Goal: Download file/media

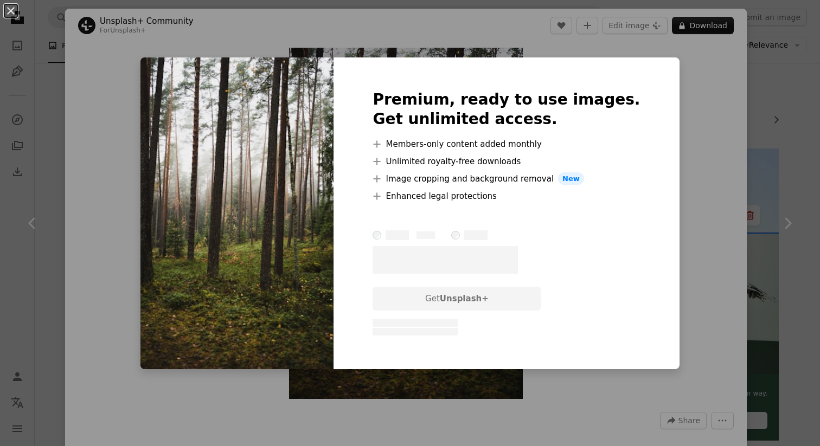
scroll to position [2126, 0]
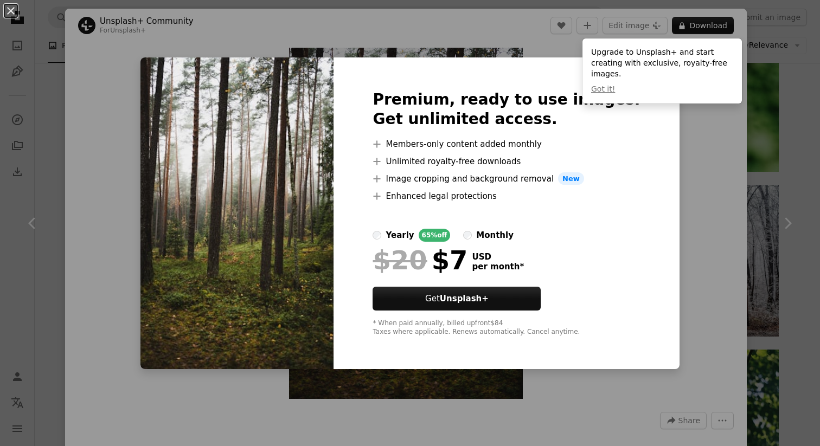
click at [769, 105] on div "An X shape Premium, ready to use images. Get unlimited access. A plus sign Memb…" at bounding box center [410, 223] width 820 height 446
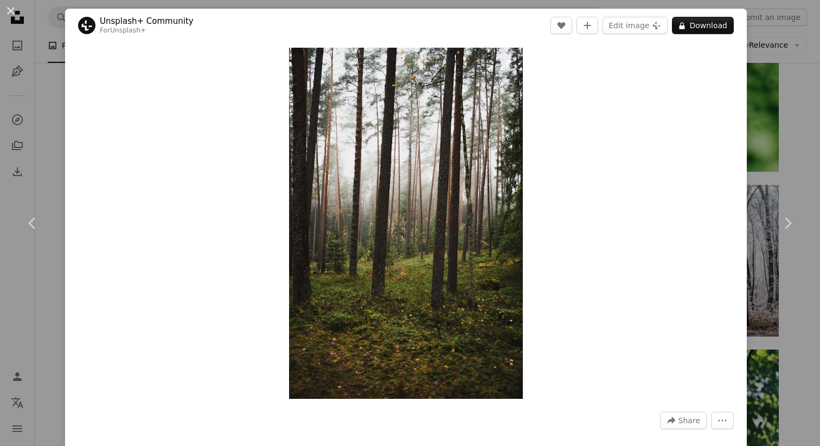
click at [499, 183] on img "Zoom in on this image" at bounding box center [406, 223] width 234 height 351
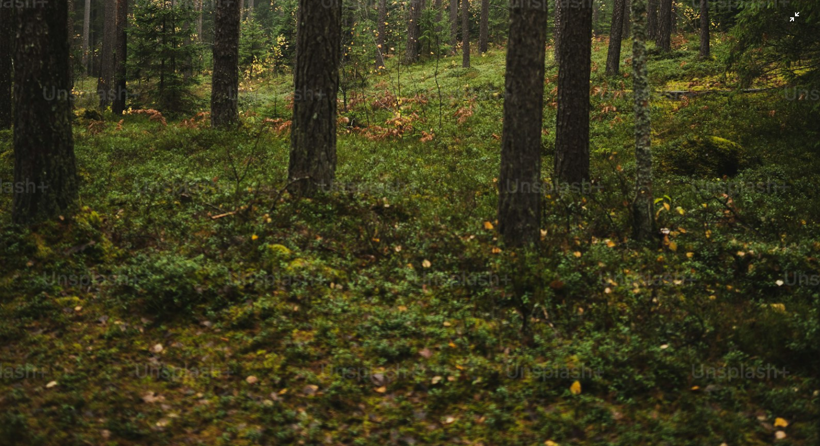
scroll to position [786, 0]
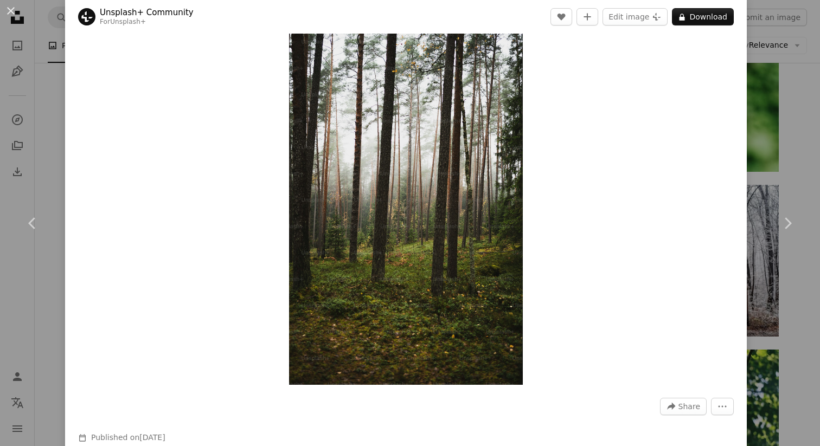
scroll to position [17, 0]
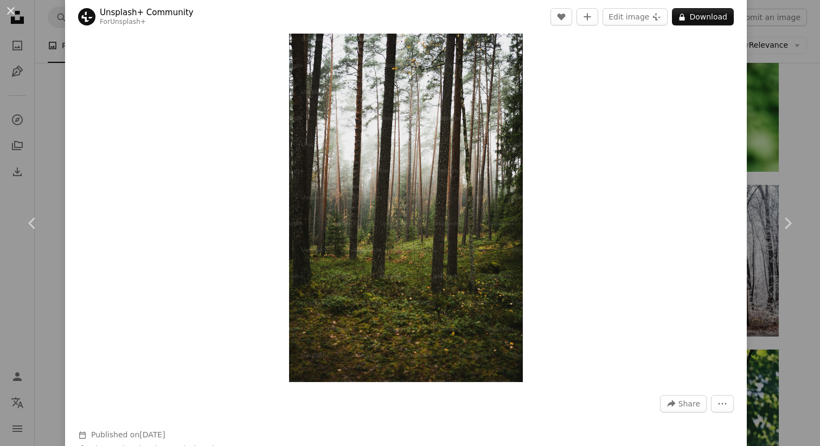
click at [788, 329] on div "An X shape Chevron left Chevron right Unsplash+ Community For Unsplash+ A heart…" at bounding box center [410, 223] width 820 height 446
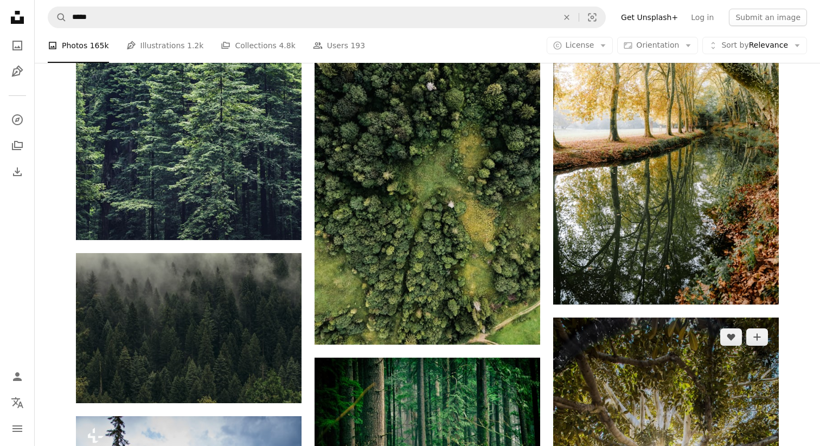
scroll to position [3322, 0]
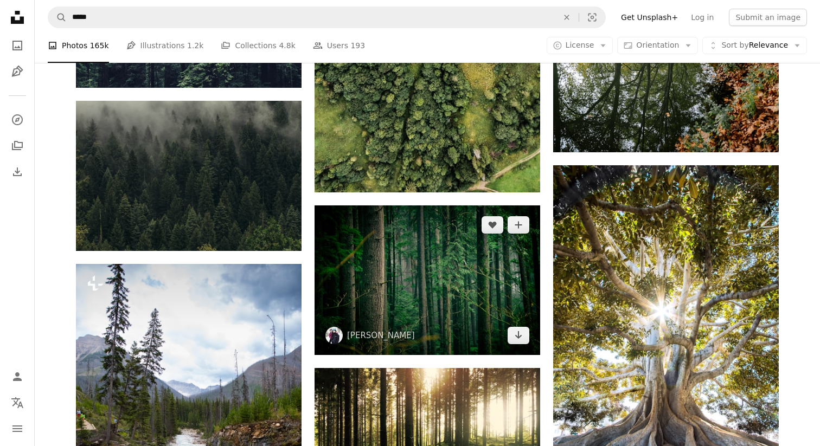
click at [490, 286] on img at bounding box center [428, 281] width 226 height 150
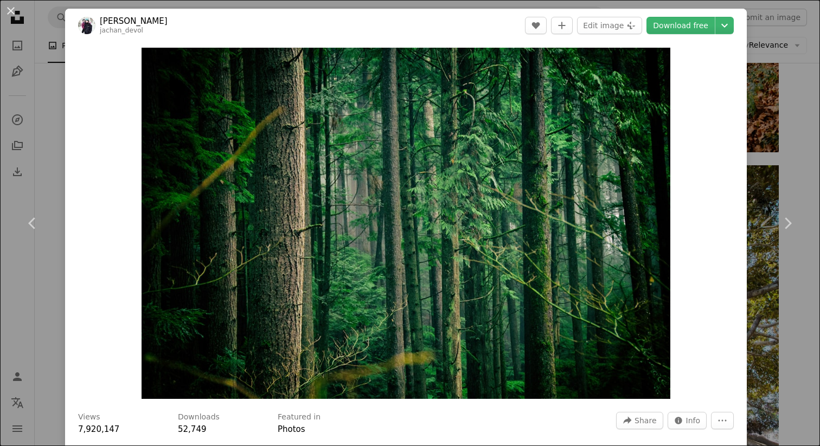
click at [789, 162] on div "An X shape Chevron left Chevron right [PERSON_NAME] jachan_devol A heart A plus…" at bounding box center [410, 223] width 820 height 446
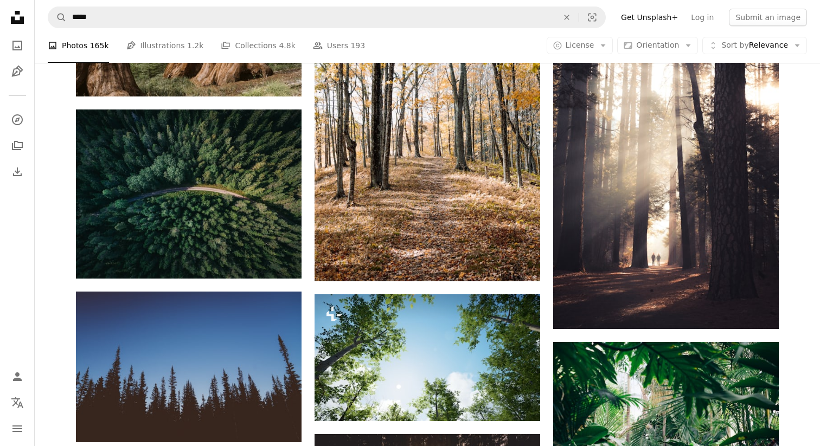
scroll to position [6392, 0]
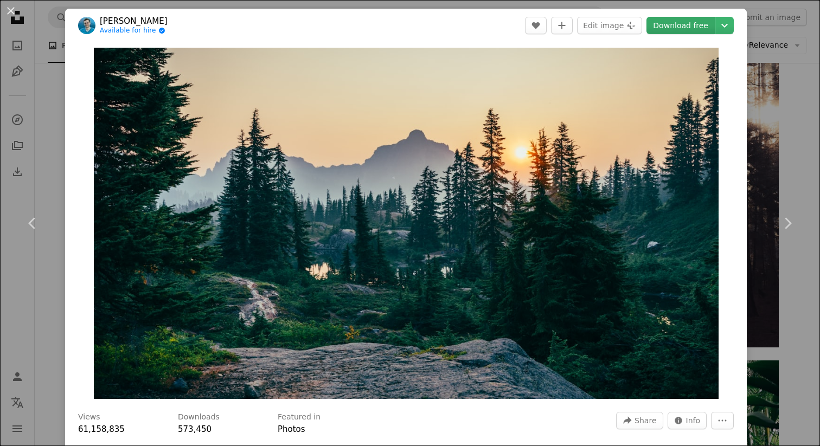
click at [686, 24] on link "Download free" at bounding box center [680, 25] width 68 height 17
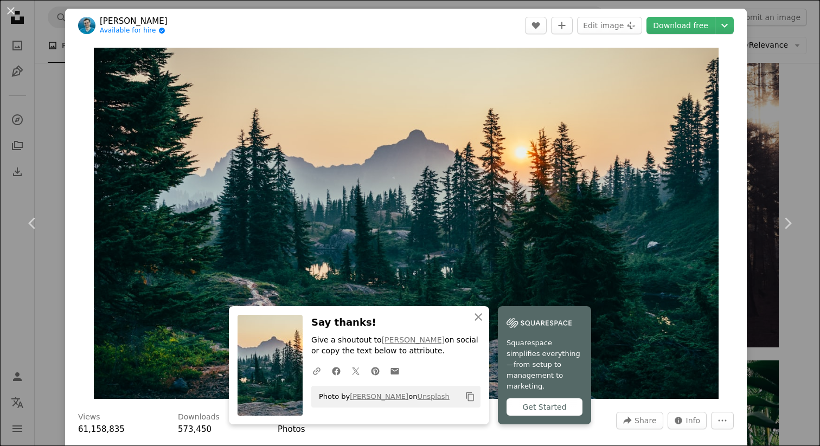
click at [810, 156] on div "An X shape Chevron left Chevron right [PERSON_NAME] A Available for hire A chec…" at bounding box center [410, 223] width 820 height 446
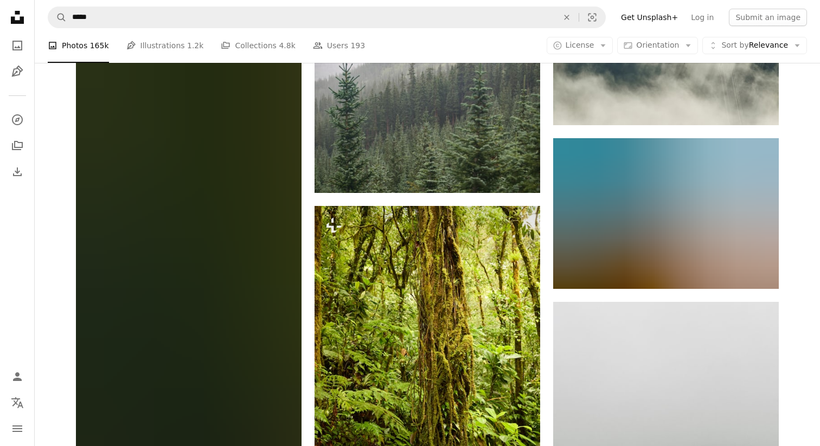
scroll to position [7211, 0]
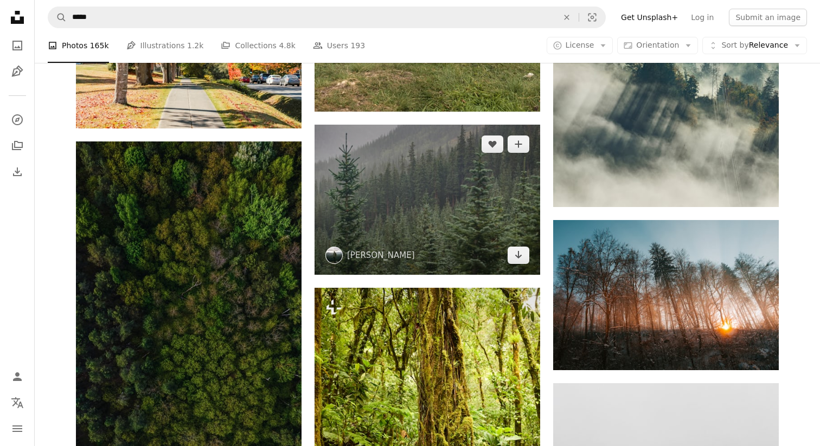
click at [453, 176] on img at bounding box center [428, 200] width 226 height 150
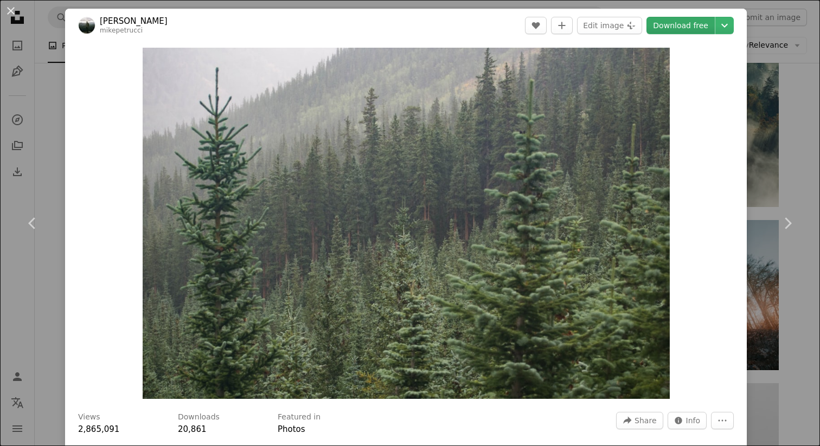
click at [690, 25] on link "Download free" at bounding box center [680, 25] width 68 height 17
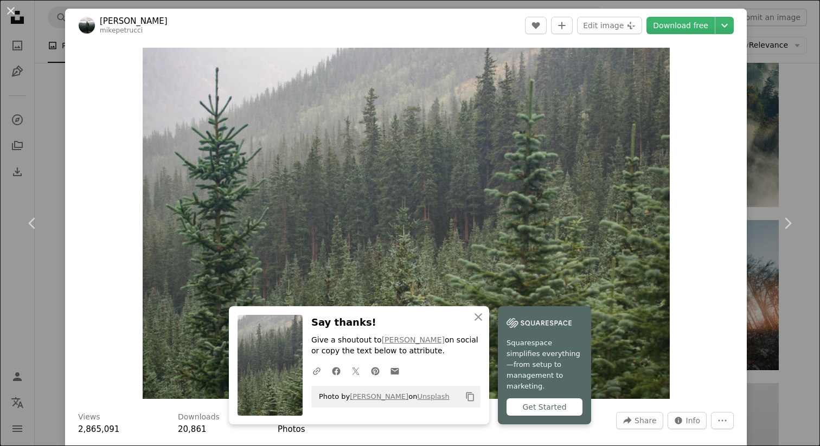
click at [806, 82] on div "An X shape Chevron left Chevron right [PERSON_NAME] mikepetrucci A heart A plus…" at bounding box center [410, 223] width 820 height 446
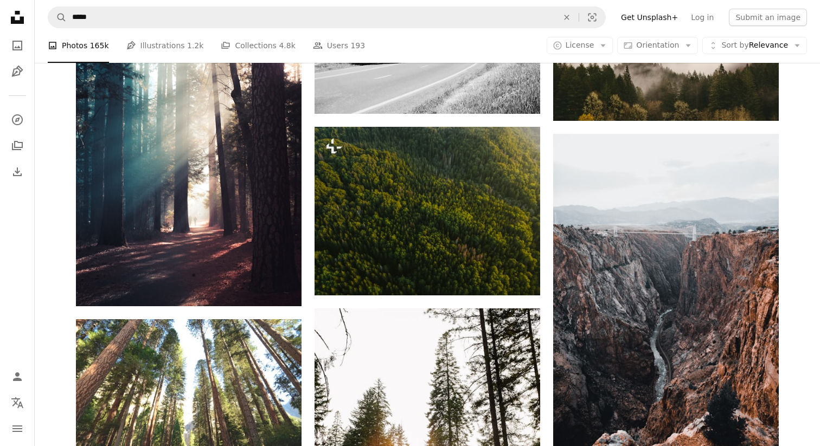
scroll to position [11414, 0]
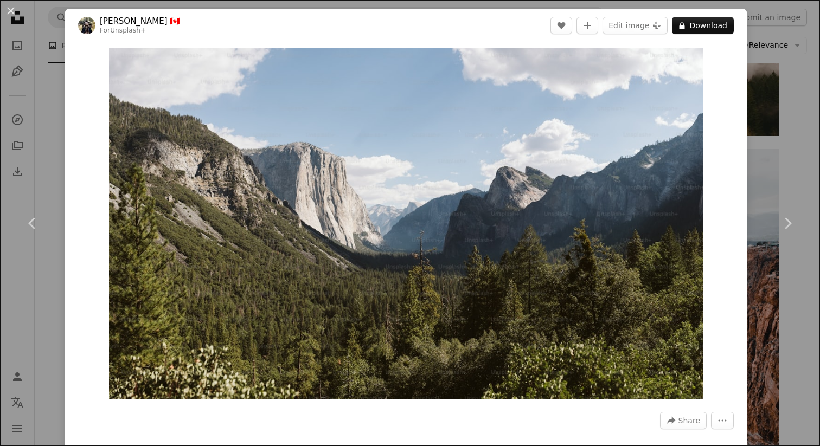
click at [794, 145] on div "An X shape Chevron left Chevron right [PERSON_NAME] 🇨🇦 For Unsplash+ A heart A …" at bounding box center [410, 223] width 820 height 446
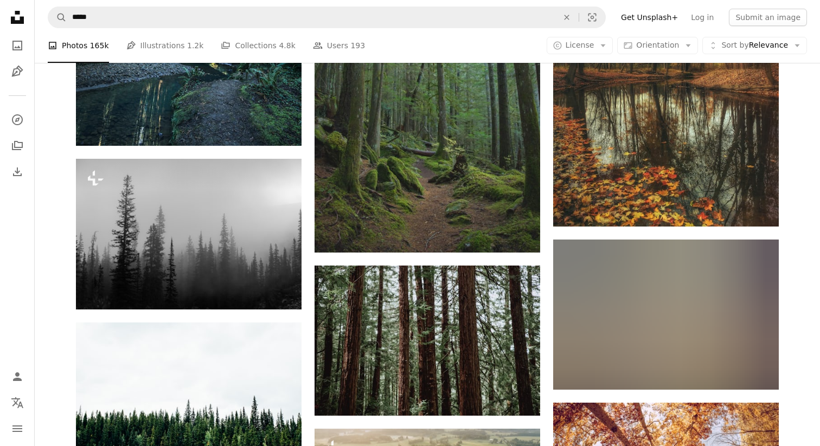
scroll to position [13116, 0]
